Goal: Obtain resource: Download file/media

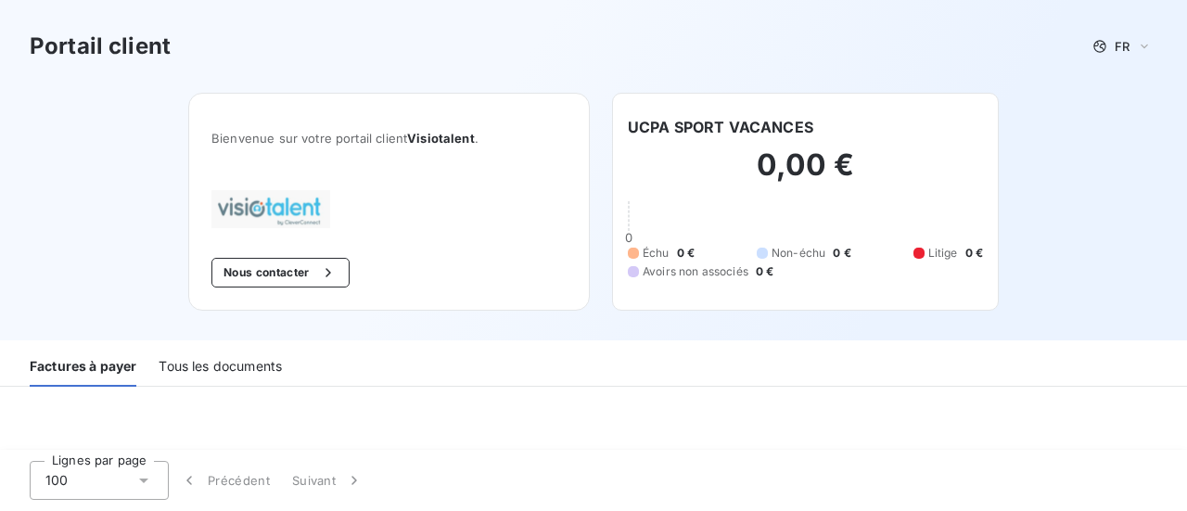
click at [277, 215] on img at bounding box center [271, 209] width 119 height 38
click at [262, 365] on div "Tous les documents" at bounding box center [220, 367] width 123 height 39
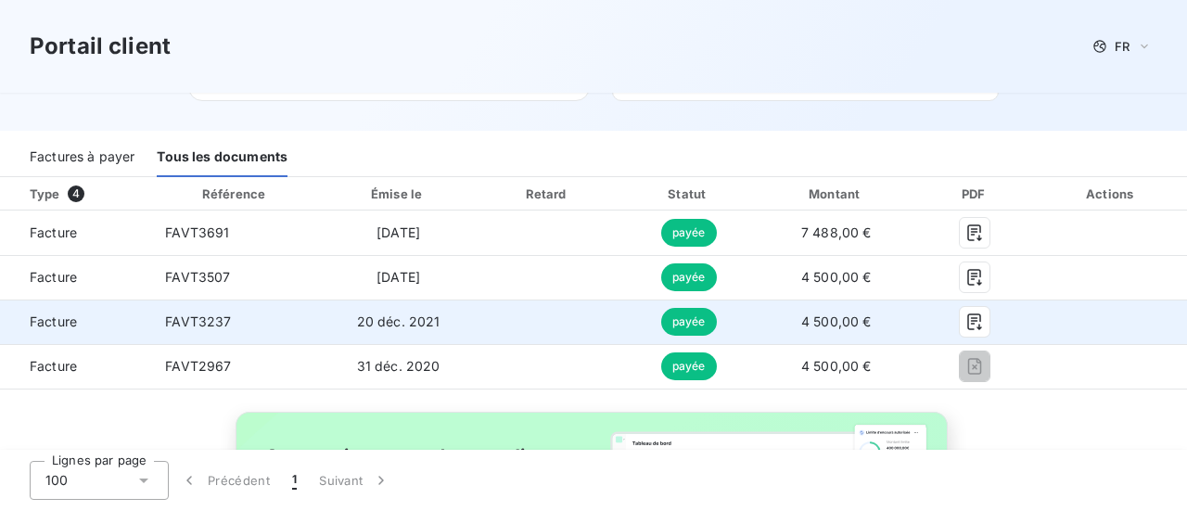
scroll to position [186, 0]
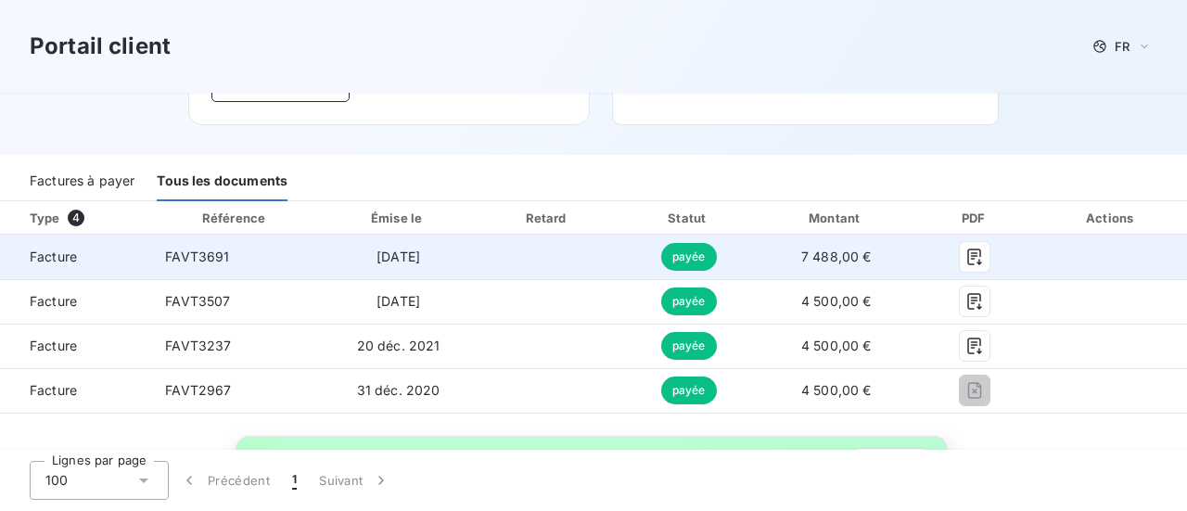
click at [408, 260] on span "[DATE]" at bounding box center [399, 257] width 44 height 16
click at [966, 259] on icon "button" at bounding box center [975, 257] width 19 height 19
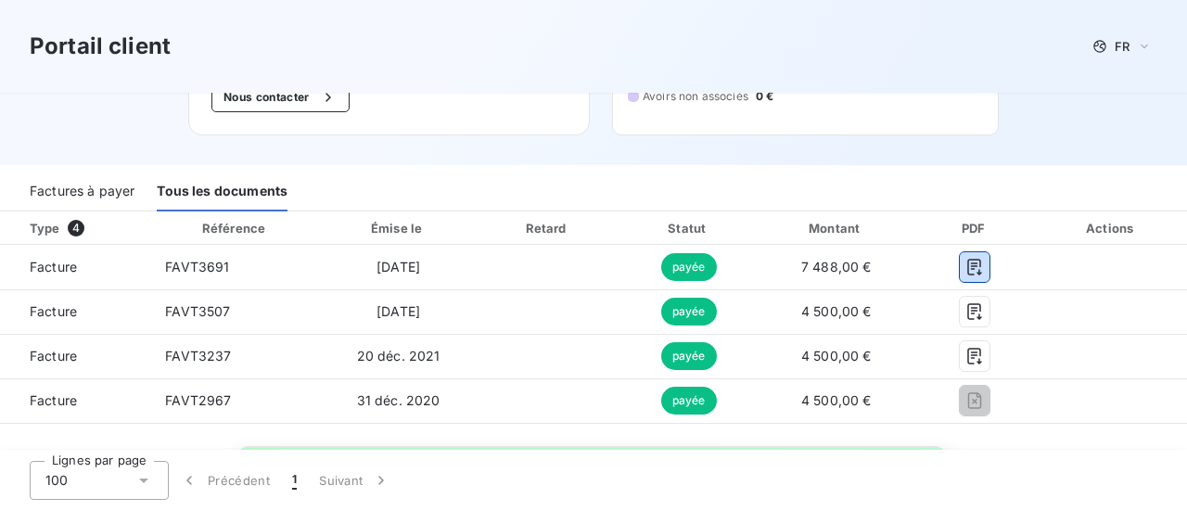
scroll to position [0, 0]
